Goal: Navigation & Orientation: Find specific page/section

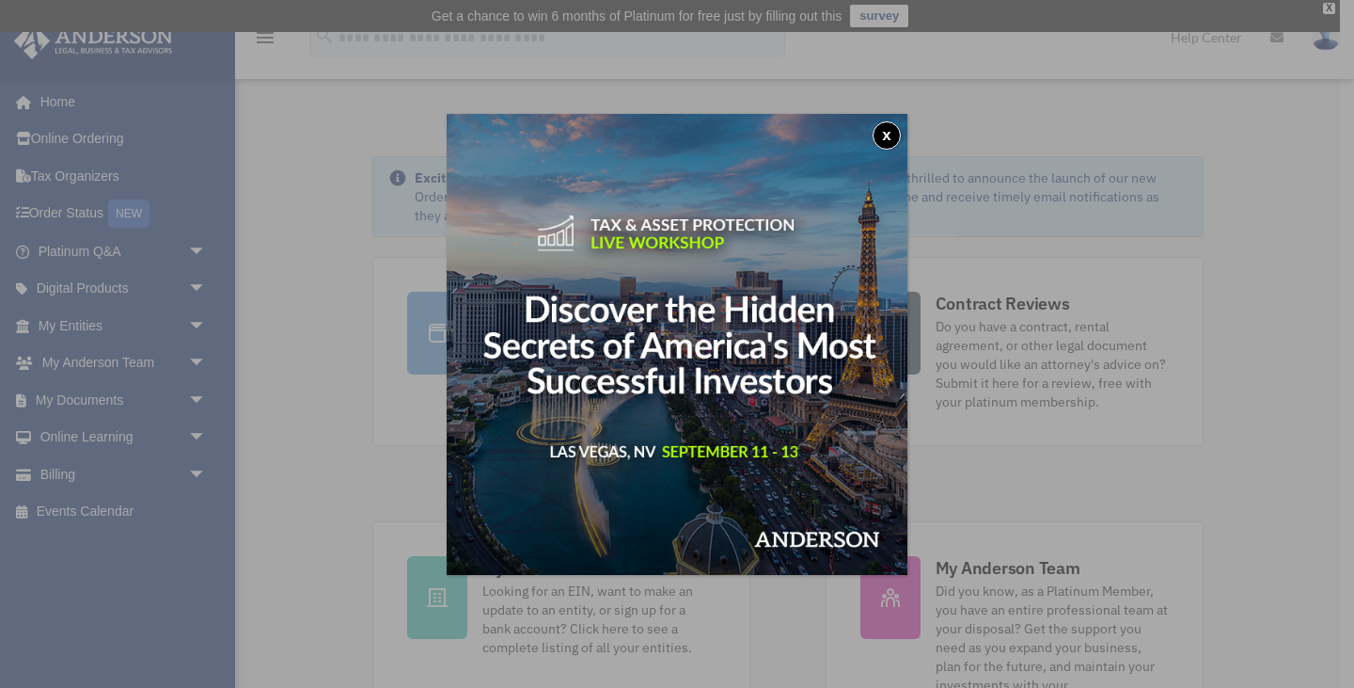
click at [889, 133] on button "x" at bounding box center [887, 135] width 28 height 28
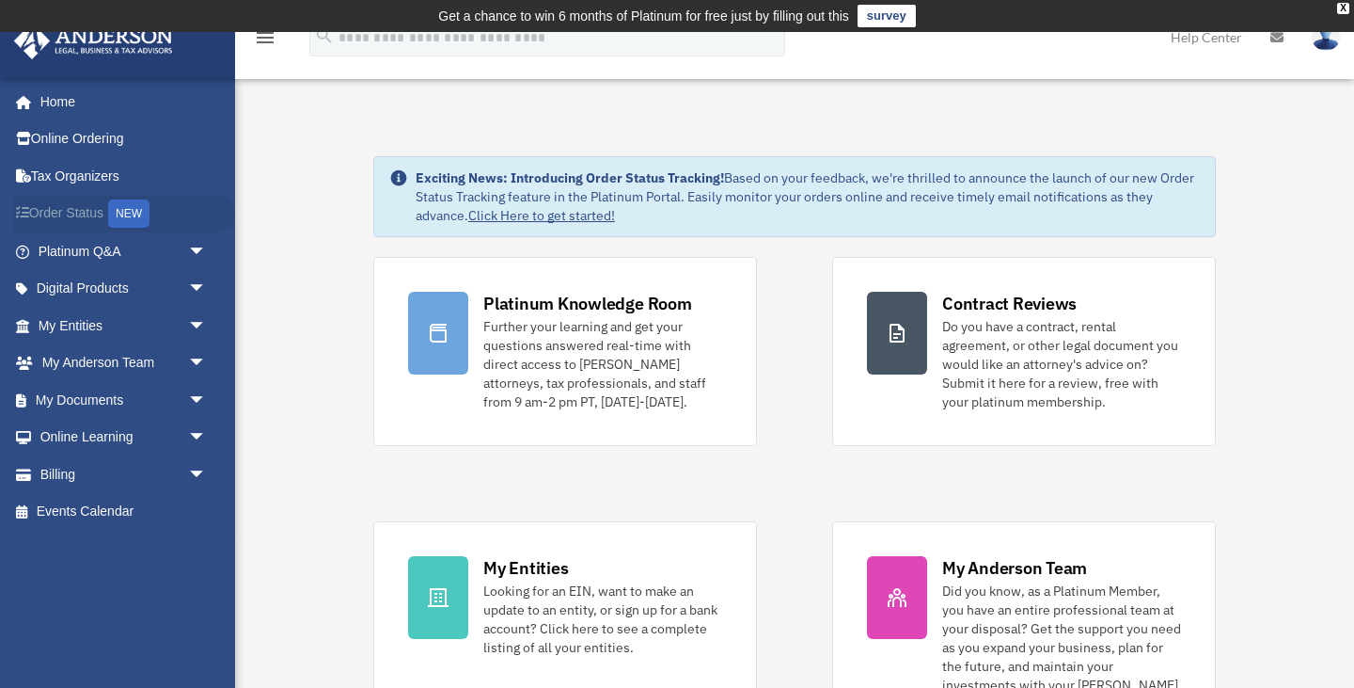
click at [76, 205] on link "Order Status NEW" at bounding box center [124, 214] width 222 height 39
click at [98, 241] on link "Platinum Q&A arrow_drop_down" at bounding box center [124, 251] width 222 height 38
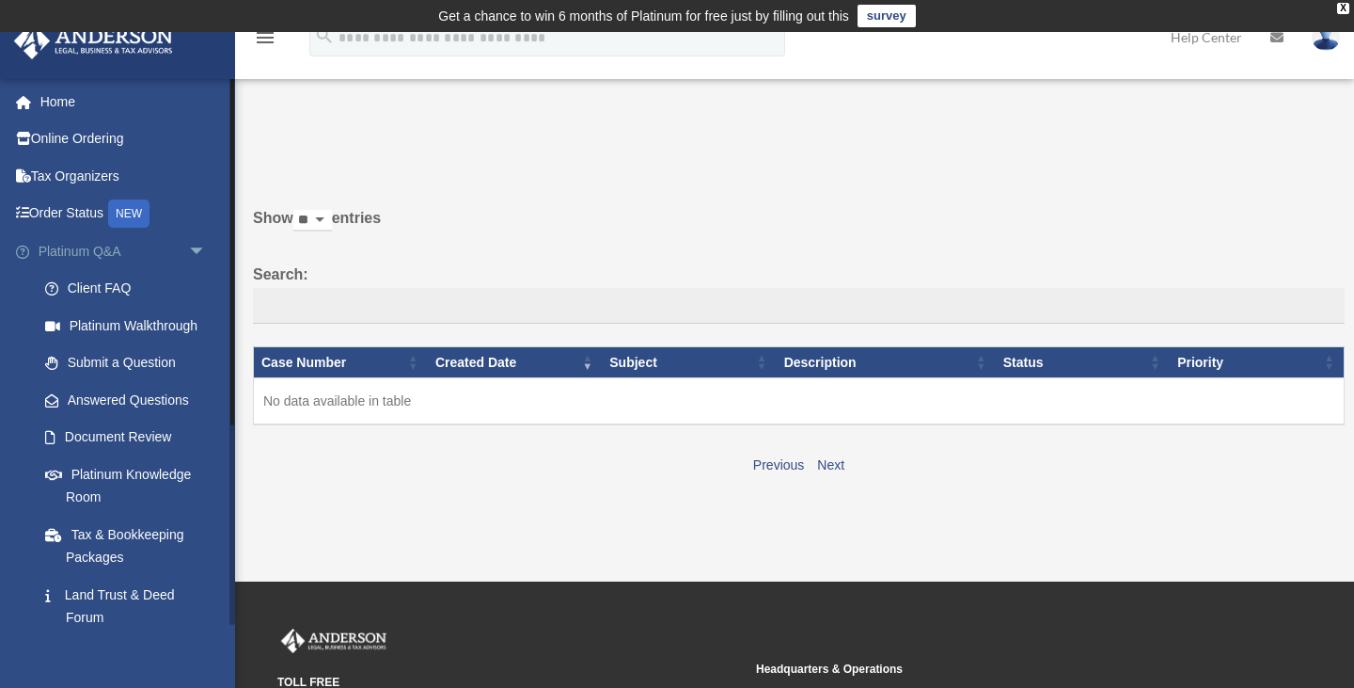
click at [79, 248] on link "Platinum Q&A arrow_drop_down" at bounding box center [124, 251] width 222 height 38
click at [92, 179] on link "Tax Organizers" at bounding box center [124, 176] width 222 height 38
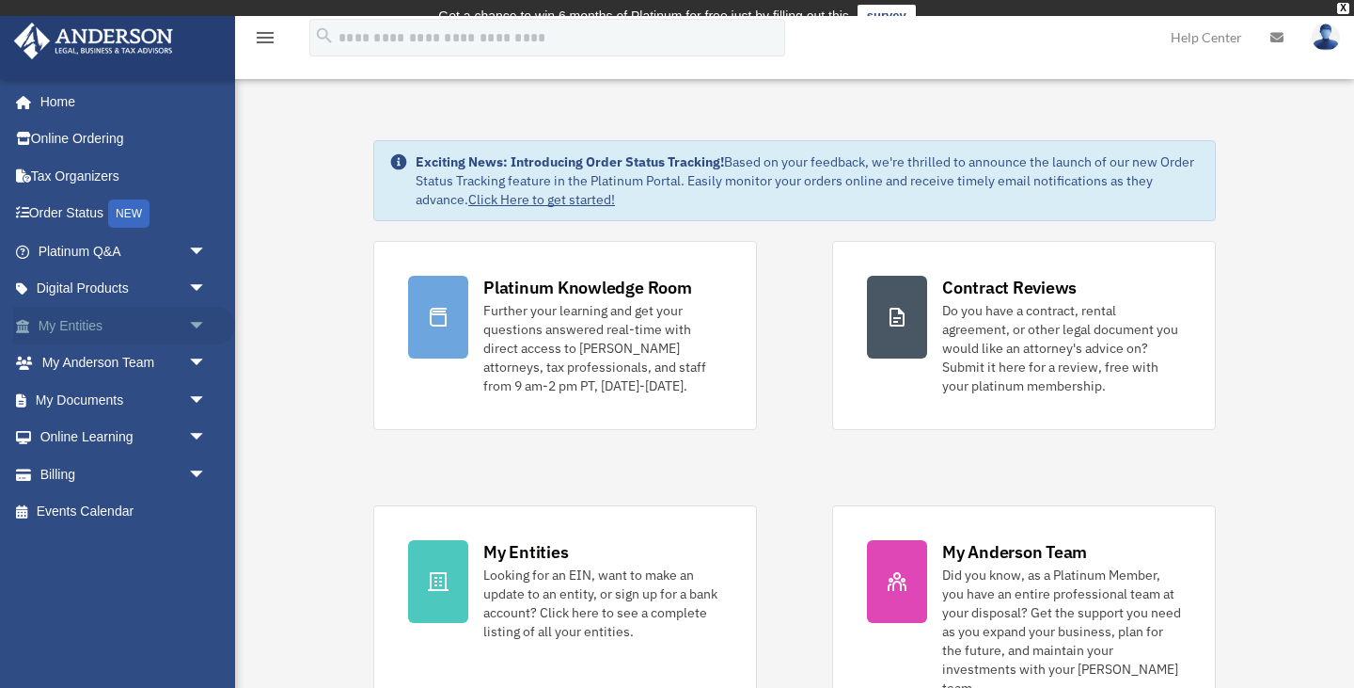
click at [65, 323] on link "My Entities arrow_drop_down" at bounding box center [124, 326] width 222 height 38
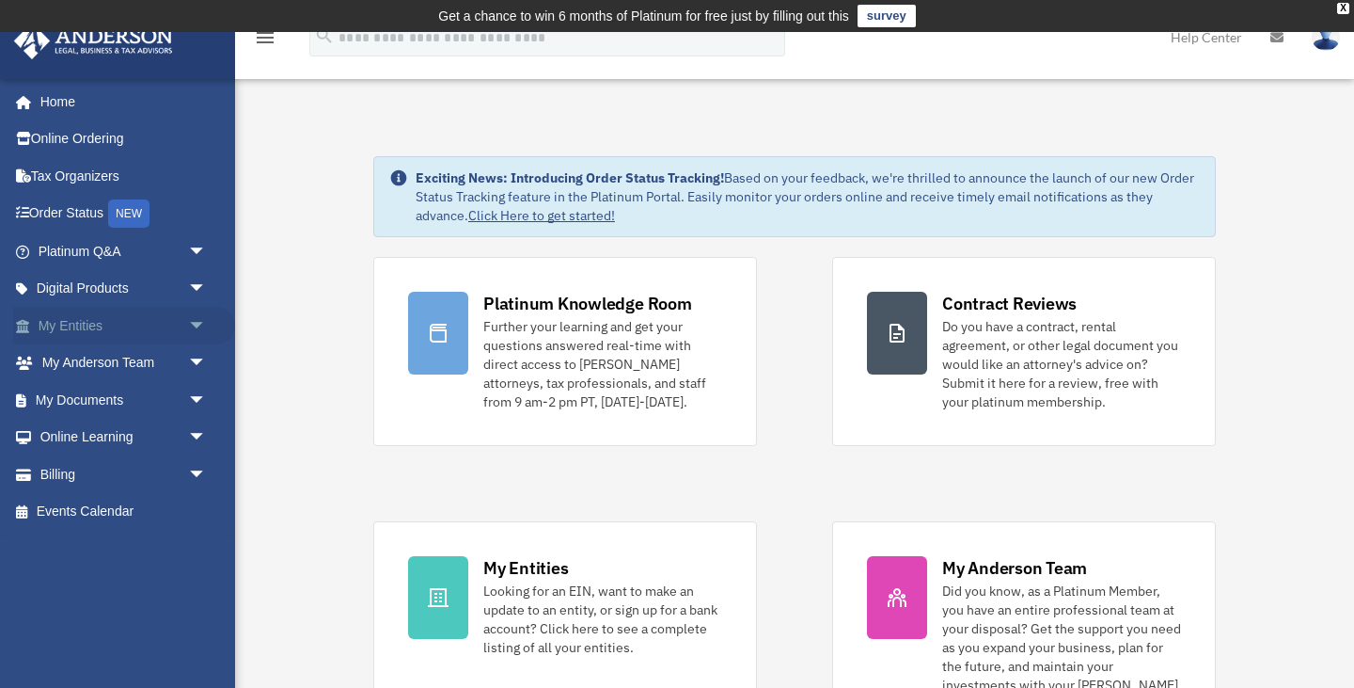
click at [199, 325] on span "arrow_drop_down" at bounding box center [207, 326] width 38 height 39
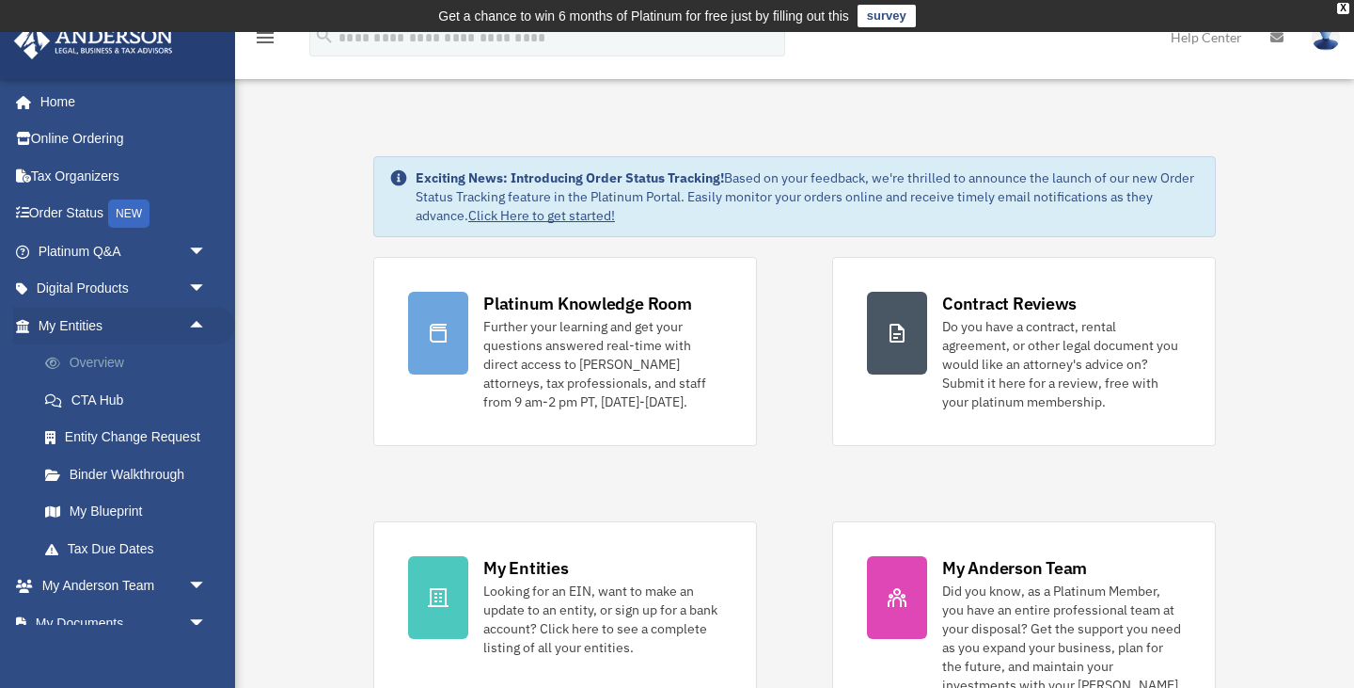
click at [103, 360] on link "Overview" at bounding box center [130, 363] width 209 height 38
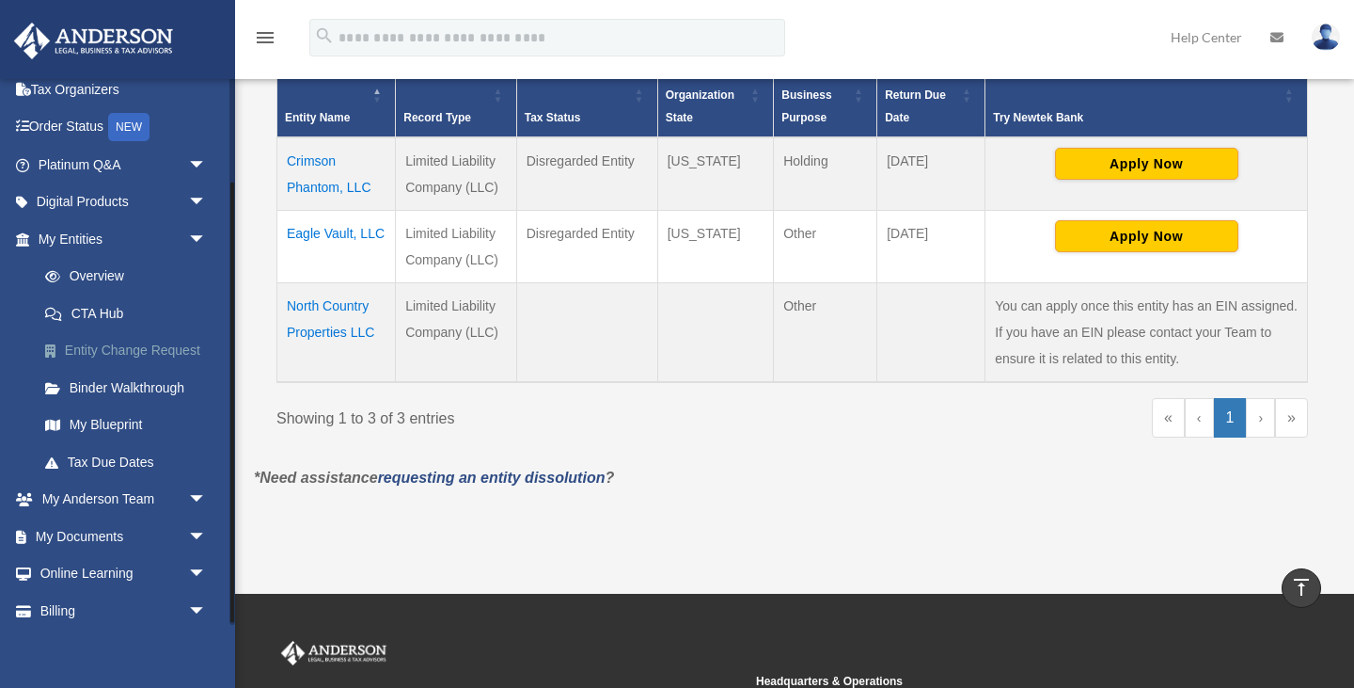
scroll to position [133, 0]
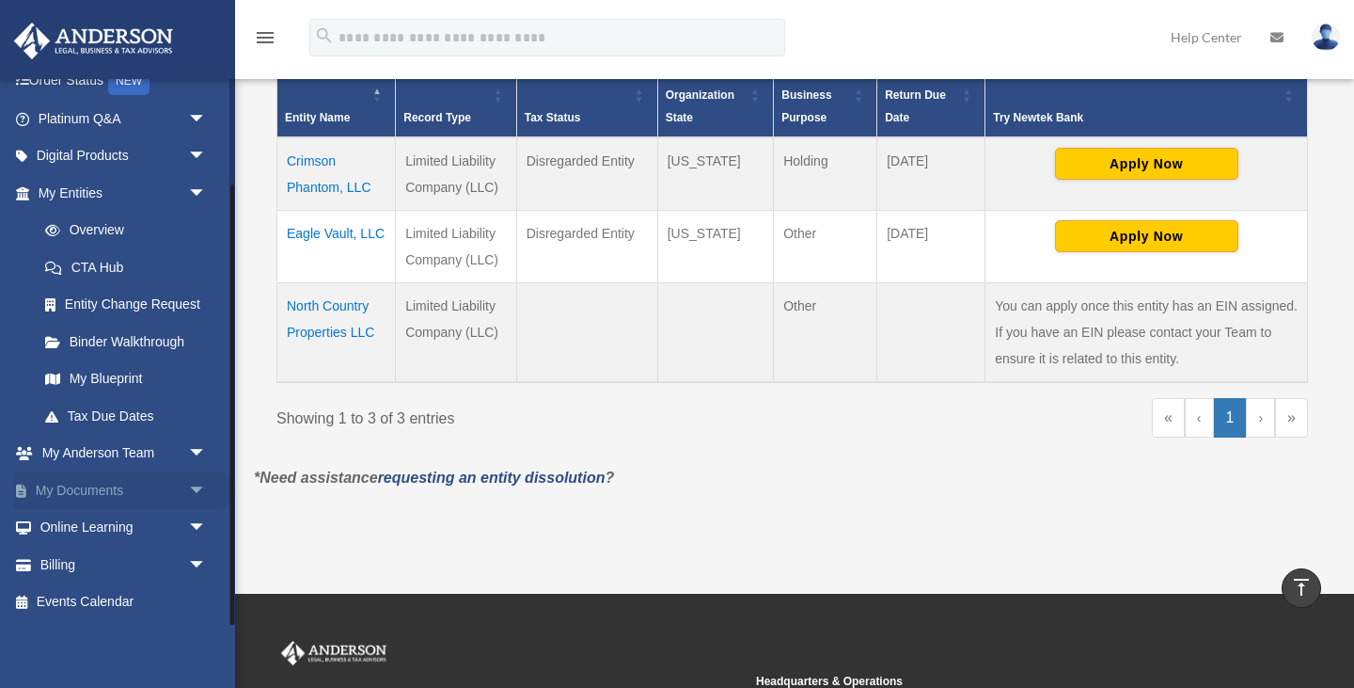
click at [93, 490] on link "My Documents arrow_drop_down" at bounding box center [124, 490] width 222 height 38
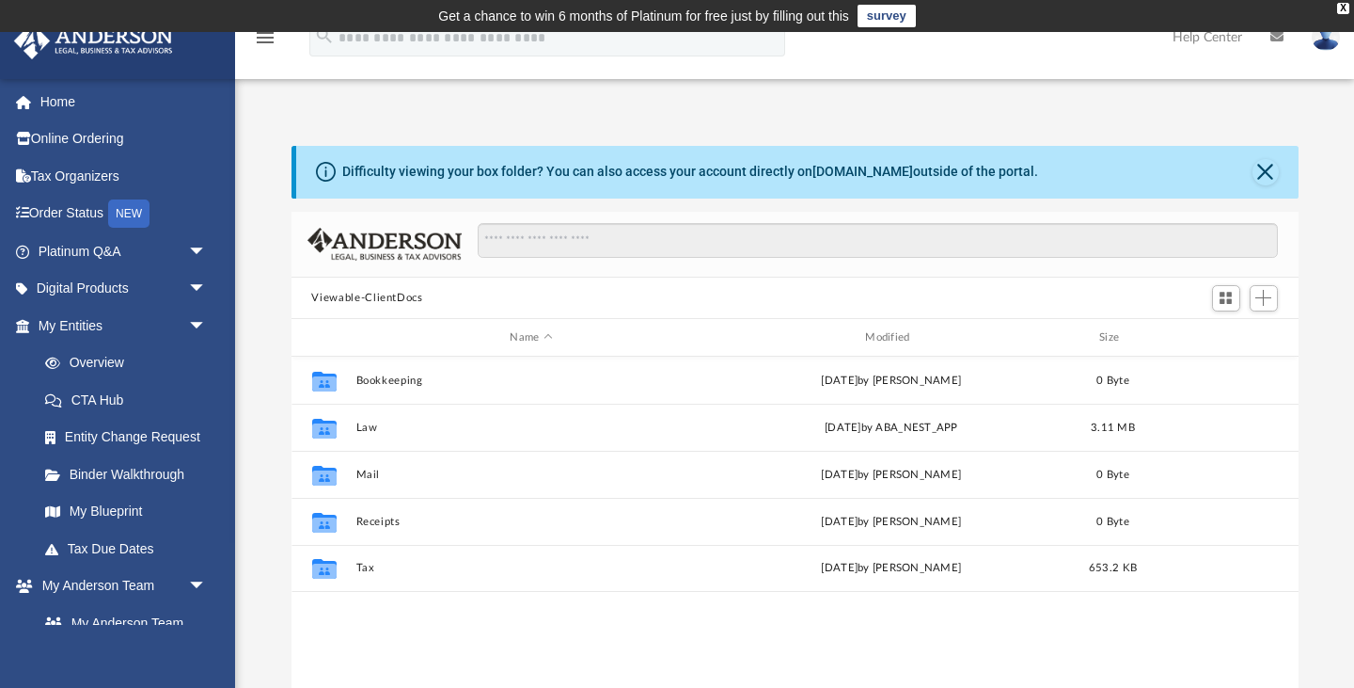
scroll to position [428, 1007]
click at [91, 40] on img at bounding box center [93, 41] width 170 height 37
